Goal: Transaction & Acquisition: Purchase product/service

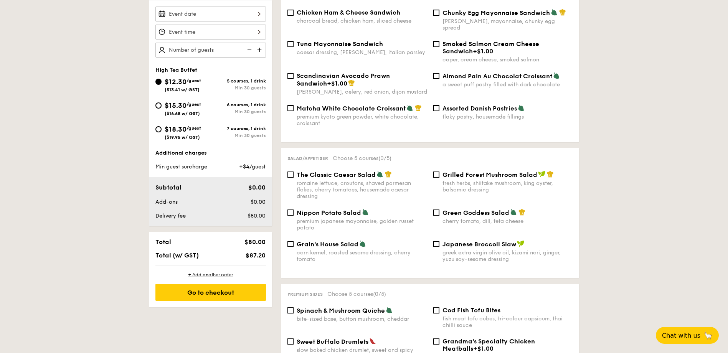
scroll to position [154, 0]
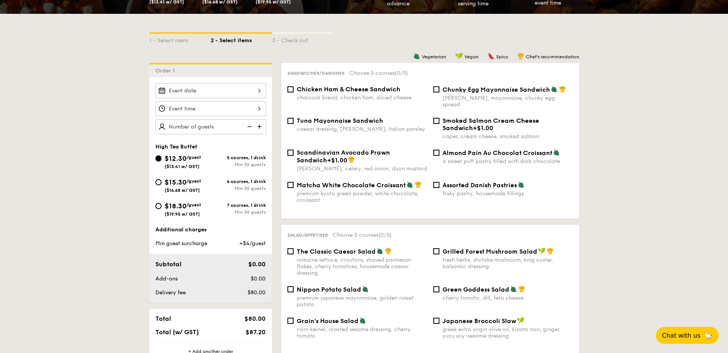
click at [525, 95] on div "[PERSON_NAME], mayonnaise, chunky egg spread" at bounding box center [507, 101] width 130 height 13
click at [439, 92] on input "Chunky Egg Mayonnaise Sandwich dijon mustard, mayonnaise, chunky egg spread" at bounding box center [436, 89] width 6 height 6
click at [525, 95] on div "[PERSON_NAME], mayonnaise, chunky egg spread" at bounding box center [507, 101] width 130 height 13
click at [439, 92] on input "Chunky Egg Mayonnaise Sandwich dijon mustard, mayonnaise, chunky egg spread" at bounding box center [436, 89] width 6 height 6
click at [525, 95] on div "[PERSON_NAME], mayonnaise, chunky egg spread" at bounding box center [507, 101] width 130 height 13
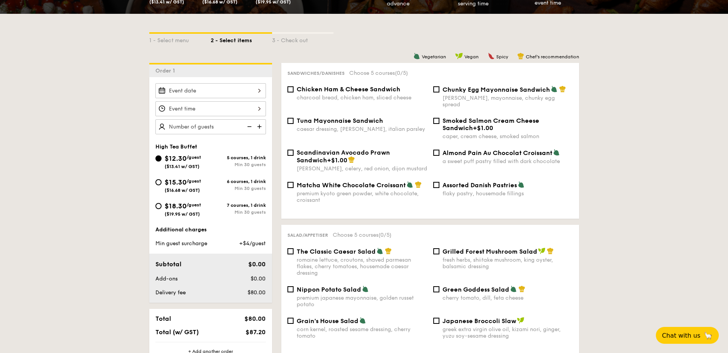
click at [439, 92] on input "Chunky Egg Mayonnaise Sandwich dijon mustard, mayonnaise, chunky egg spread" at bounding box center [436, 89] width 6 height 6
click at [509, 91] on span "Chunky Egg Mayonnaise Sandwich" at bounding box center [495, 89] width 107 height 7
click at [439, 91] on input "Chunky Egg Mayonnaise Sandwich dijon mustard, mayonnaise, chunky egg spread" at bounding box center [436, 89] width 6 height 6
checkbox input "false"
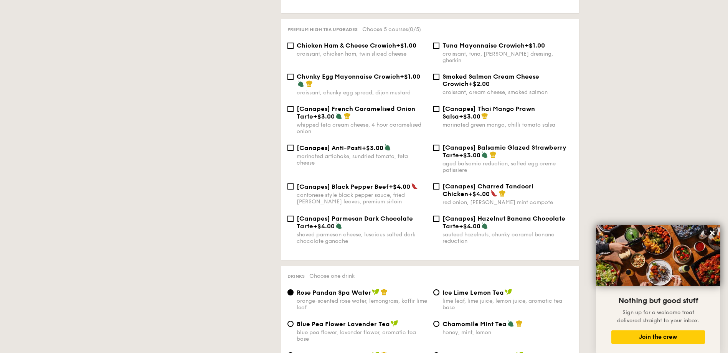
scroll to position [254, 0]
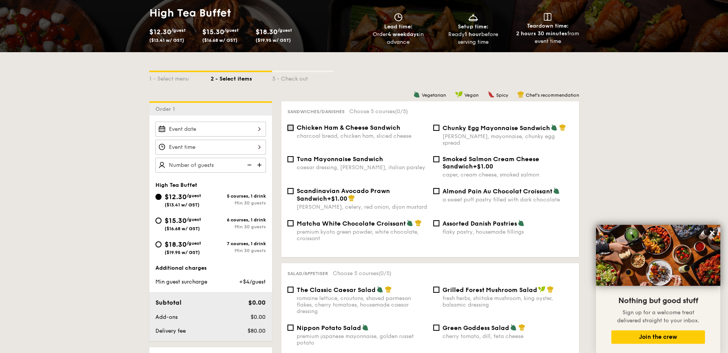
click at [290, 127] on input "Chicken Ham & Cheese Sandwich charcoal bread, chicken ham, sliced cheese" at bounding box center [290, 128] width 6 height 6
checkbox input "true"
drag, startPoint x: 403, startPoint y: 126, endPoint x: 296, endPoint y: 125, distance: 107.8
click at [295, 125] on div "Chicken Ham & Cheese Sandwich charcoal bread, chicken ham, sliced cheese" at bounding box center [357, 131] width 146 height 15
click at [711, 233] on icon at bounding box center [712, 232] width 7 height 7
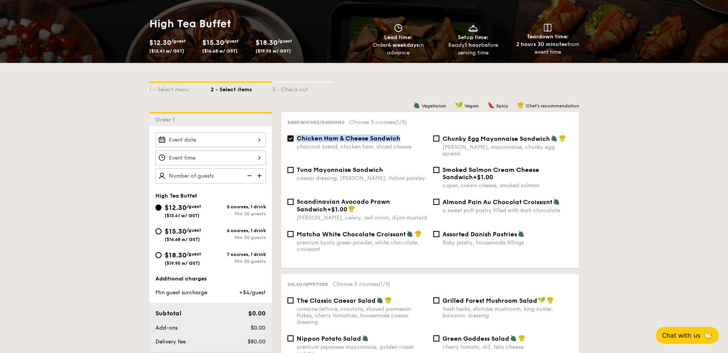
scroll to position [239, 0]
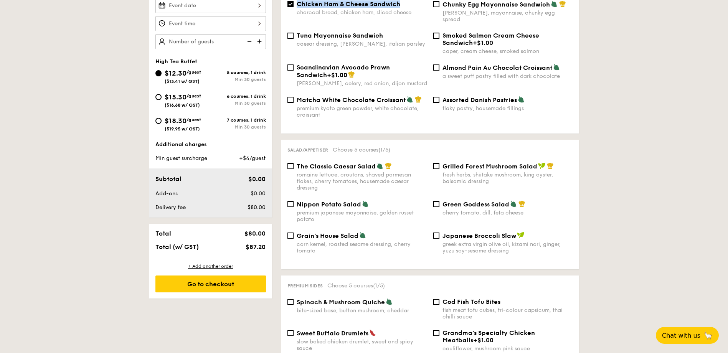
click at [318, 201] on span "Nippon Potato Salad" at bounding box center [329, 204] width 64 height 7
click at [294, 201] on input "Nippon Potato Salad premium japanese mayonnaise, golden russet potato" at bounding box center [290, 204] width 6 height 6
click at [340, 201] on span "Nippon Potato Salad" at bounding box center [329, 204] width 64 height 7
click at [294, 201] on input "Nippon Potato Salad premium japanese mayonnaise, golden russet potato" at bounding box center [290, 204] width 6 height 6
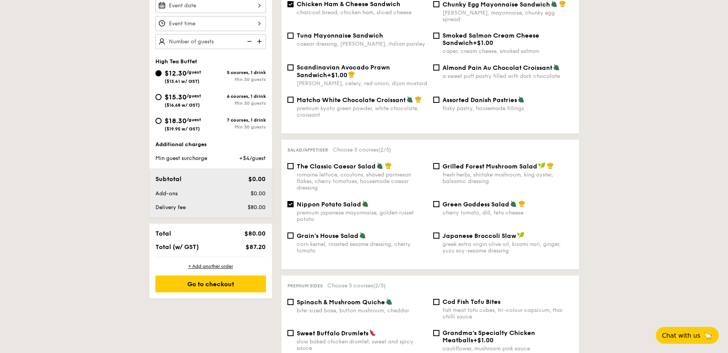
checkbox input "false"
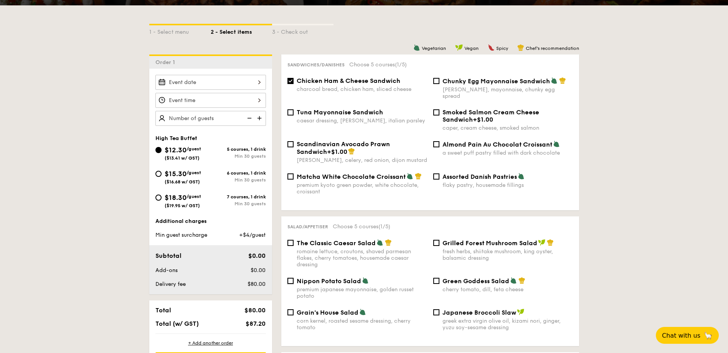
scroll to position [200, 0]
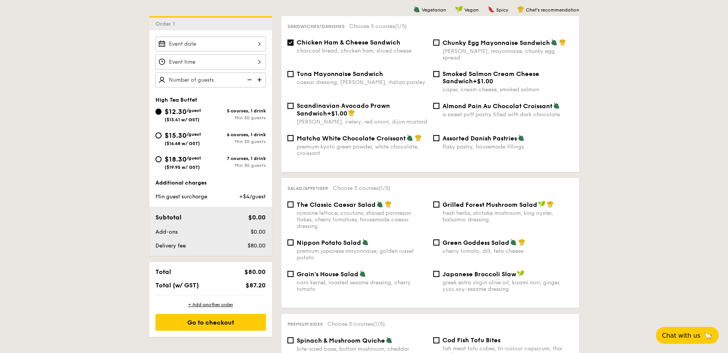
click at [523, 201] on span "Grilled Forest Mushroom Salad" at bounding box center [489, 204] width 95 height 7
click at [439, 201] on input "Grilled Forest Mushroom Salad fresh herbs, shiitake mushroom, king oyster, bals…" at bounding box center [436, 204] width 6 height 6
checkbox input "true"
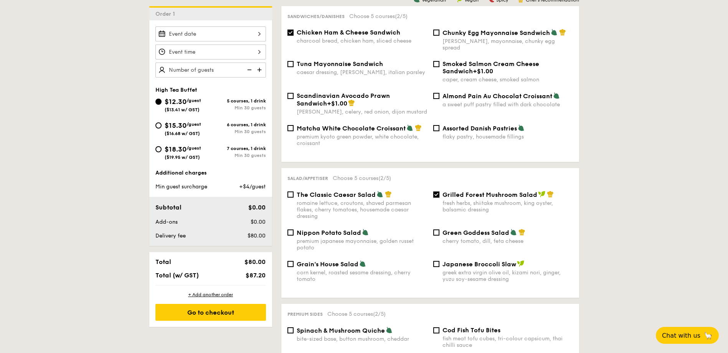
scroll to position [354, 0]
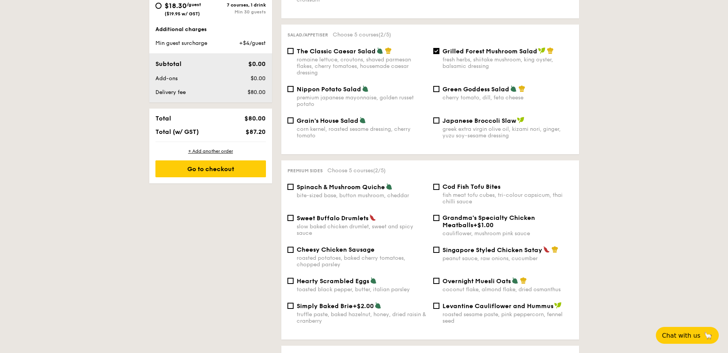
click at [482, 246] on span "Singapore Styled Chicken Satay" at bounding box center [492, 249] width 100 height 7
click at [439, 247] on input "Singapore Styled Chicken Satay peanut sauce, raw onions, cucumber" at bounding box center [436, 250] width 6 height 6
checkbox input "true"
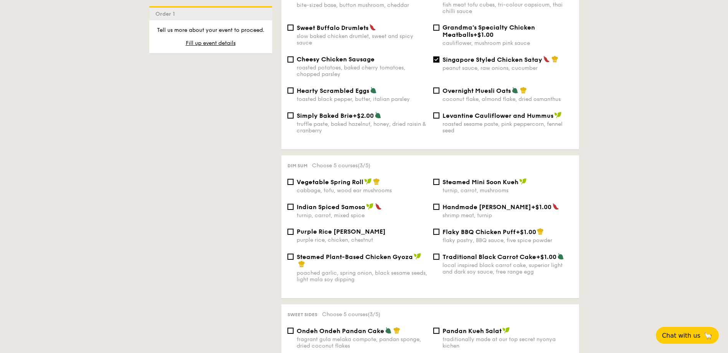
scroll to position [546, 0]
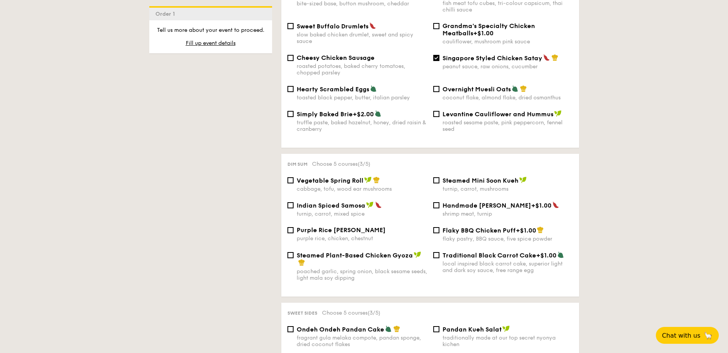
click at [500, 227] on span "Flaky BBQ Chicken Puff" at bounding box center [478, 230] width 73 height 7
click at [439, 227] on input "Flaky BBQ Chicken Puff +$1.00 flaky pastry, BBQ sauce, five spice powder" at bounding box center [436, 230] width 6 height 6
checkbox input "true"
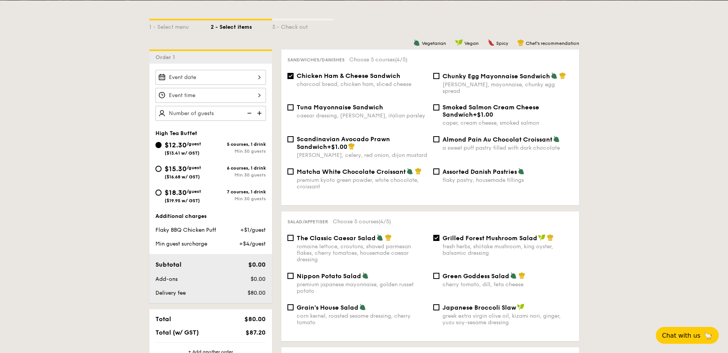
scroll to position [431, 0]
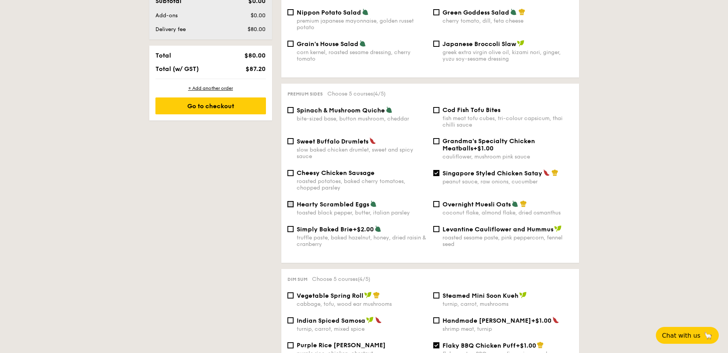
click at [291, 201] on input "Hearty Scrambled Eggs toasted black pepper, butter, italian parsley" at bounding box center [290, 204] width 6 height 6
checkbox input "true"
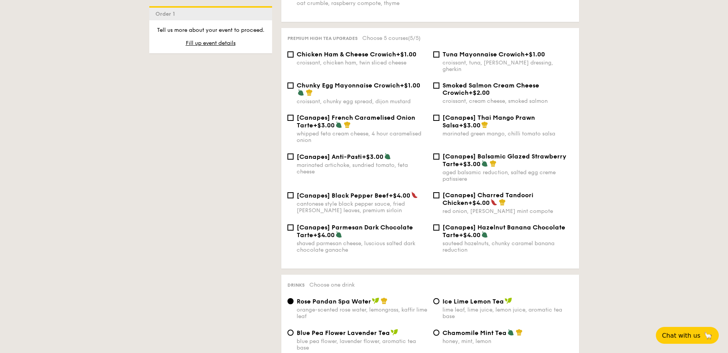
scroll to position [1160, 0]
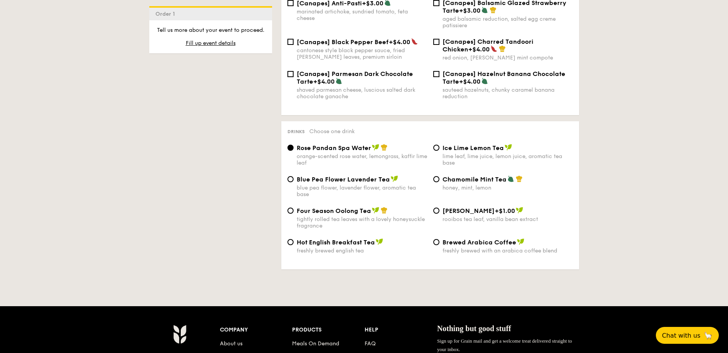
click at [326, 176] on span "Blue Pea Flower Lavender Tea" at bounding box center [343, 179] width 93 height 7
click at [294, 176] on input "Blue Pea Flower Lavender Tea blue pea flower, lavender flower, aromatic tea base" at bounding box center [290, 179] width 6 height 6
radio input "true"
click at [485, 176] on span "Chamomile Mint Tea" at bounding box center [474, 179] width 64 height 7
click at [439, 176] on input "Chamomile Mint Tea honey, mint, lemon" at bounding box center [436, 179] width 6 height 6
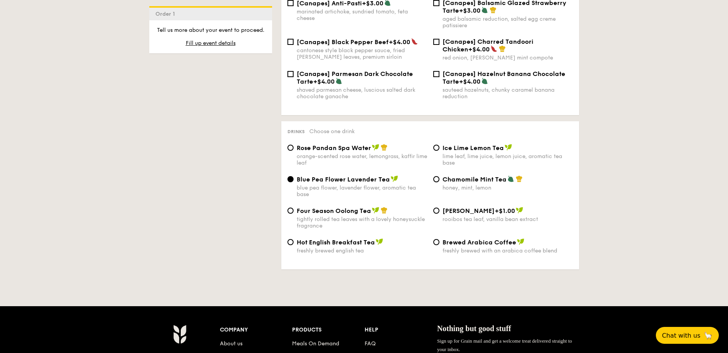
radio input "true"
click at [489, 176] on span "Chamomile Mint Tea" at bounding box center [474, 179] width 64 height 7
click at [439, 176] on input "Chamomile Mint Tea honey, mint, lemon" at bounding box center [436, 179] width 6 height 6
